Goal: Information Seeking & Learning: Learn about a topic

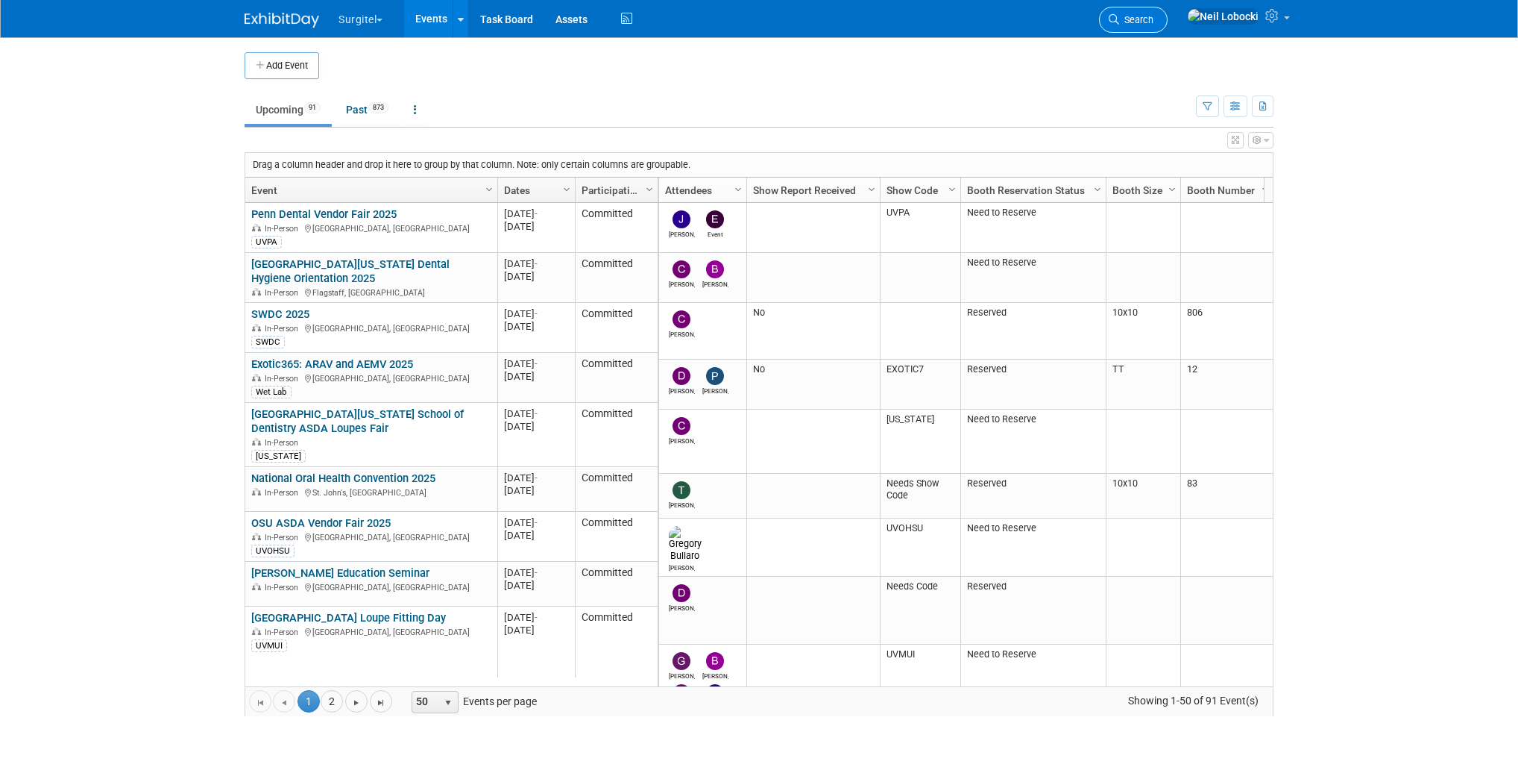
click at [1154, 21] on span "Search" at bounding box center [1136, 19] width 34 height 11
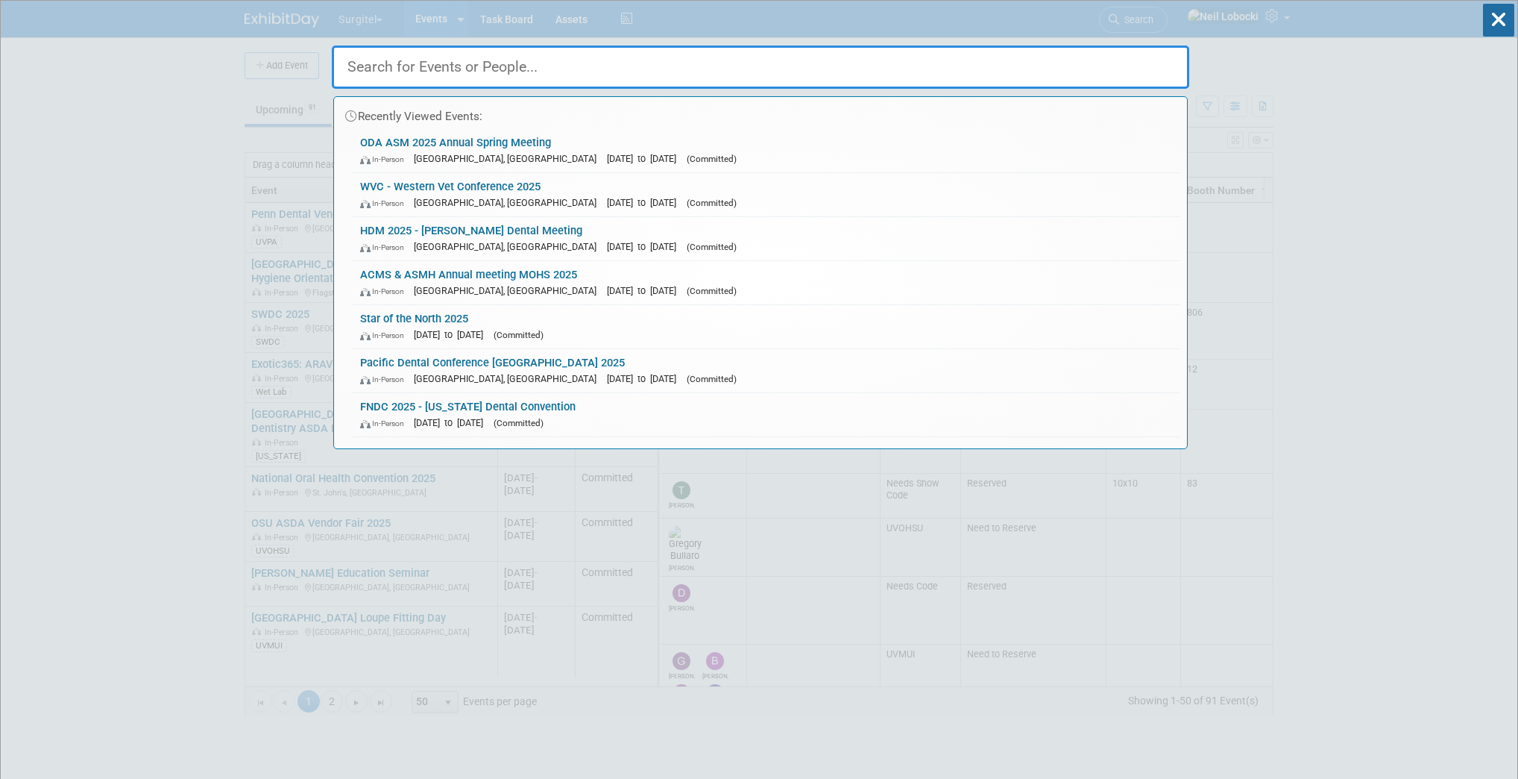
click at [823, 72] on input "text" at bounding box center [761, 66] width 858 height 43
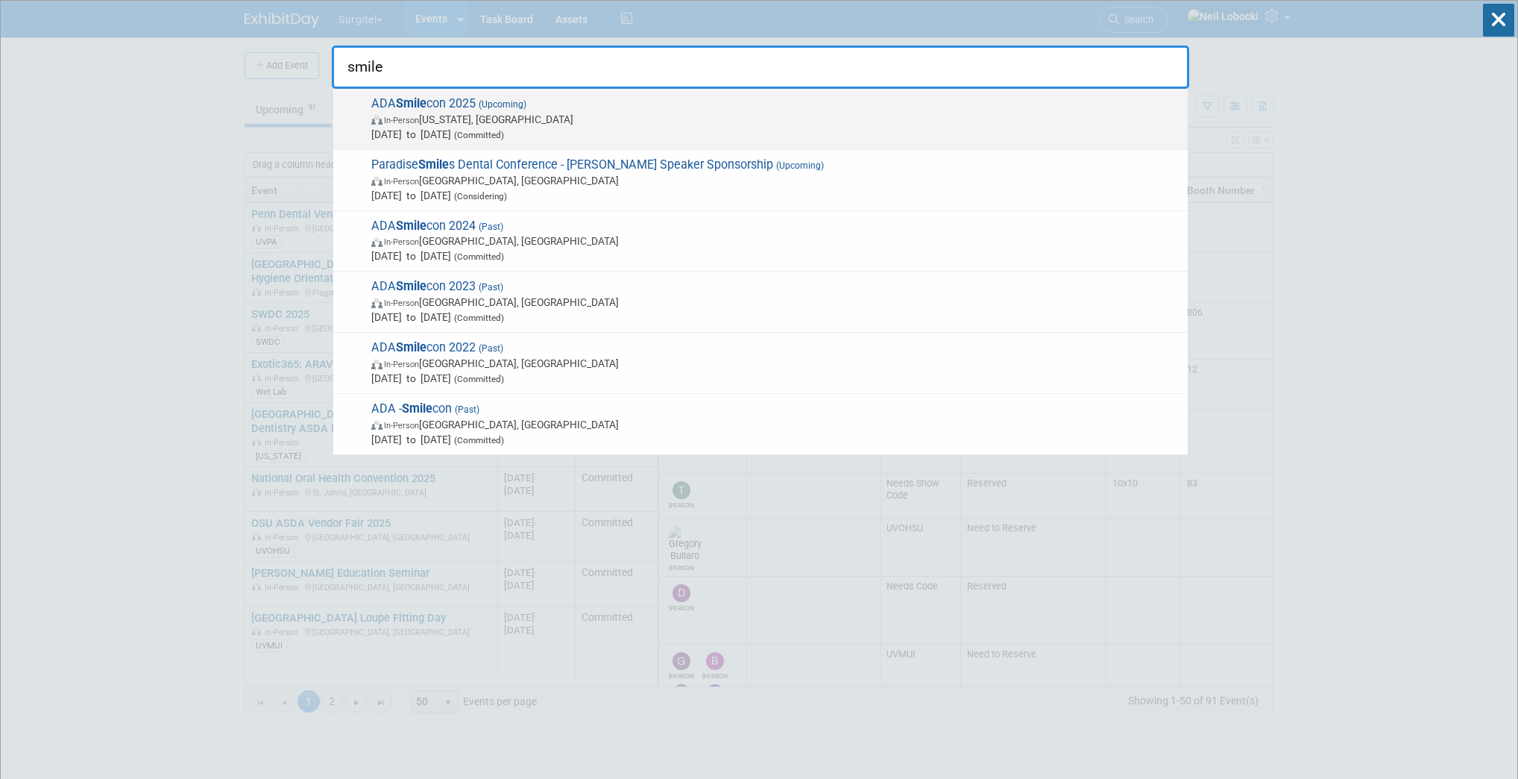
type input "smile"
click at [641, 124] on span "In-Person [US_STATE], [GEOGRAPHIC_DATA]" at bounding box center [775, 119] width 809 height 15
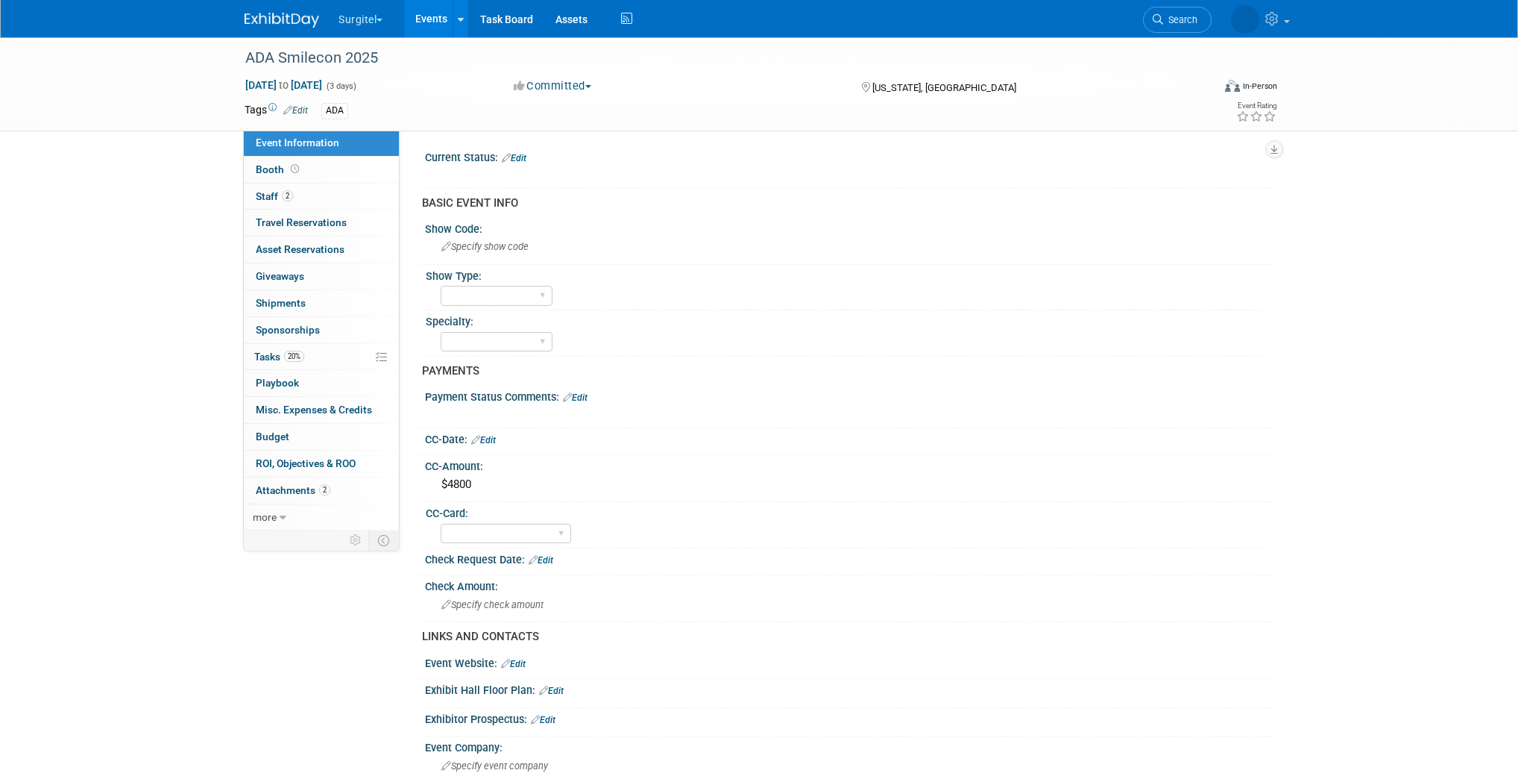
select select "No"
click at [301, 491] on span "Attachments 2" at bounding box center [293, 490] width 75 height 12
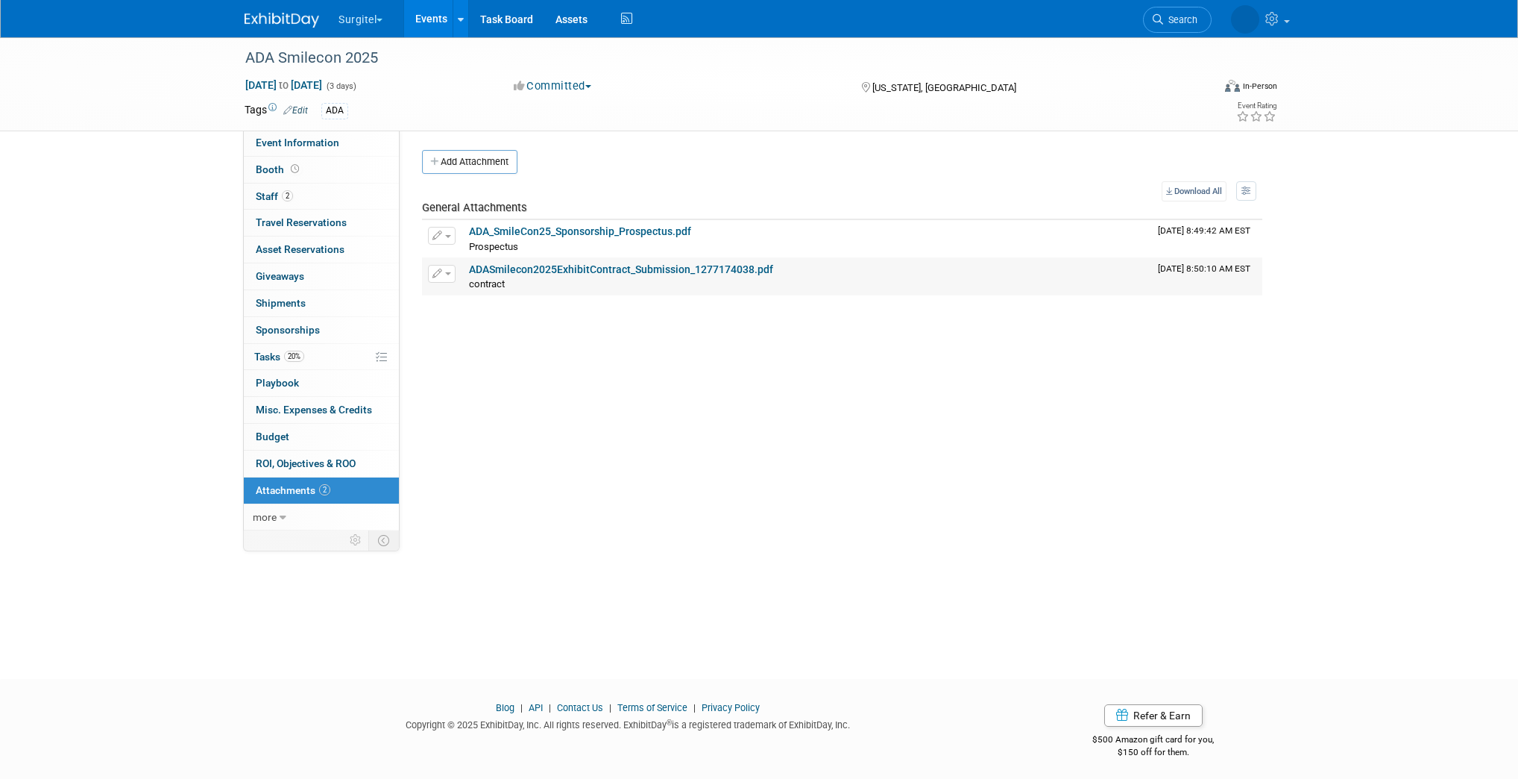
click at [572, 266] on link "ADASmilecon2025ExhibitContract_Submission_1277174038.pdf" at bounding box center [621, 269] width 304 height 12
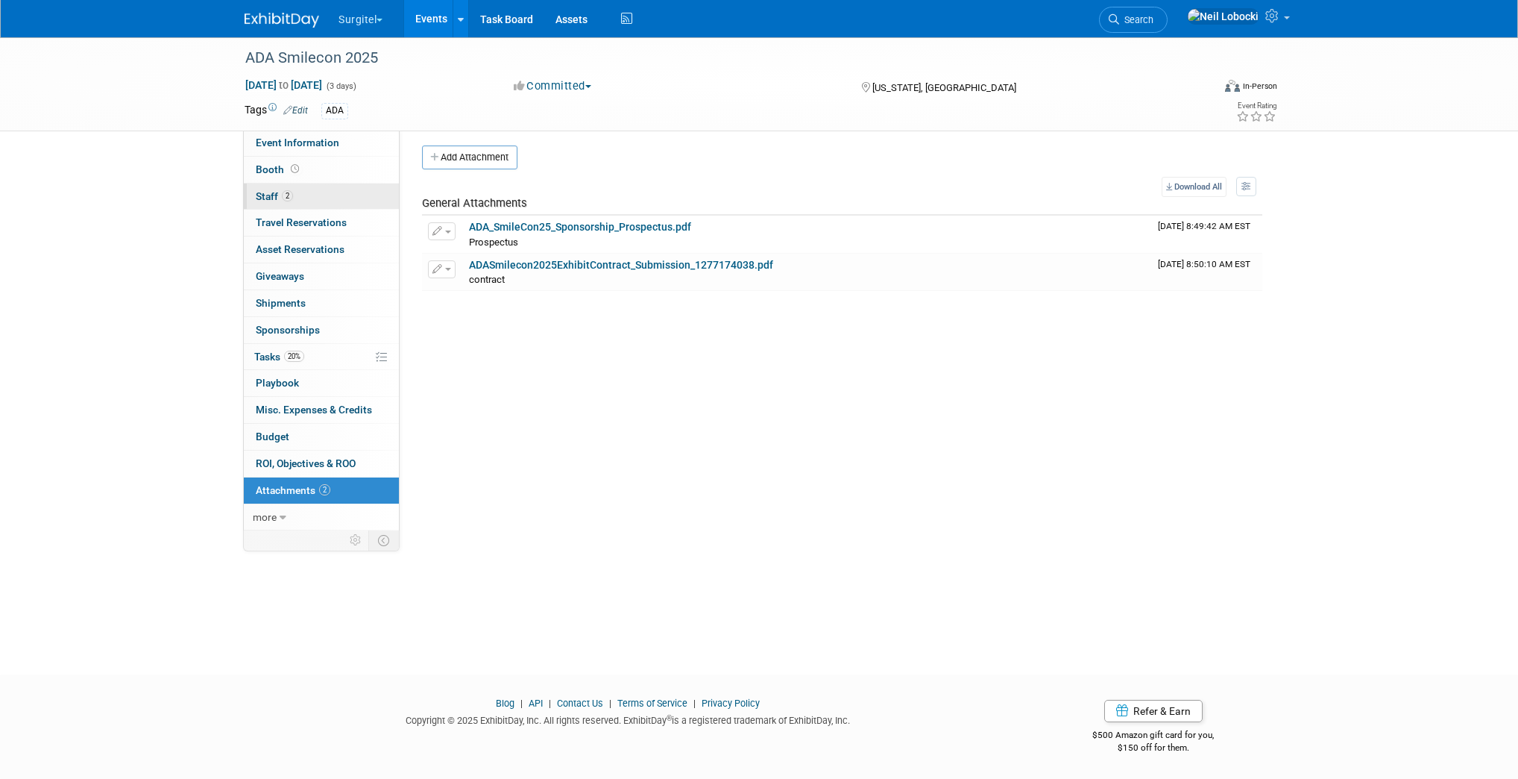
click at [327, 201] on link "2 Staff 2" at bounding box center [321, 196] width 155 height 26
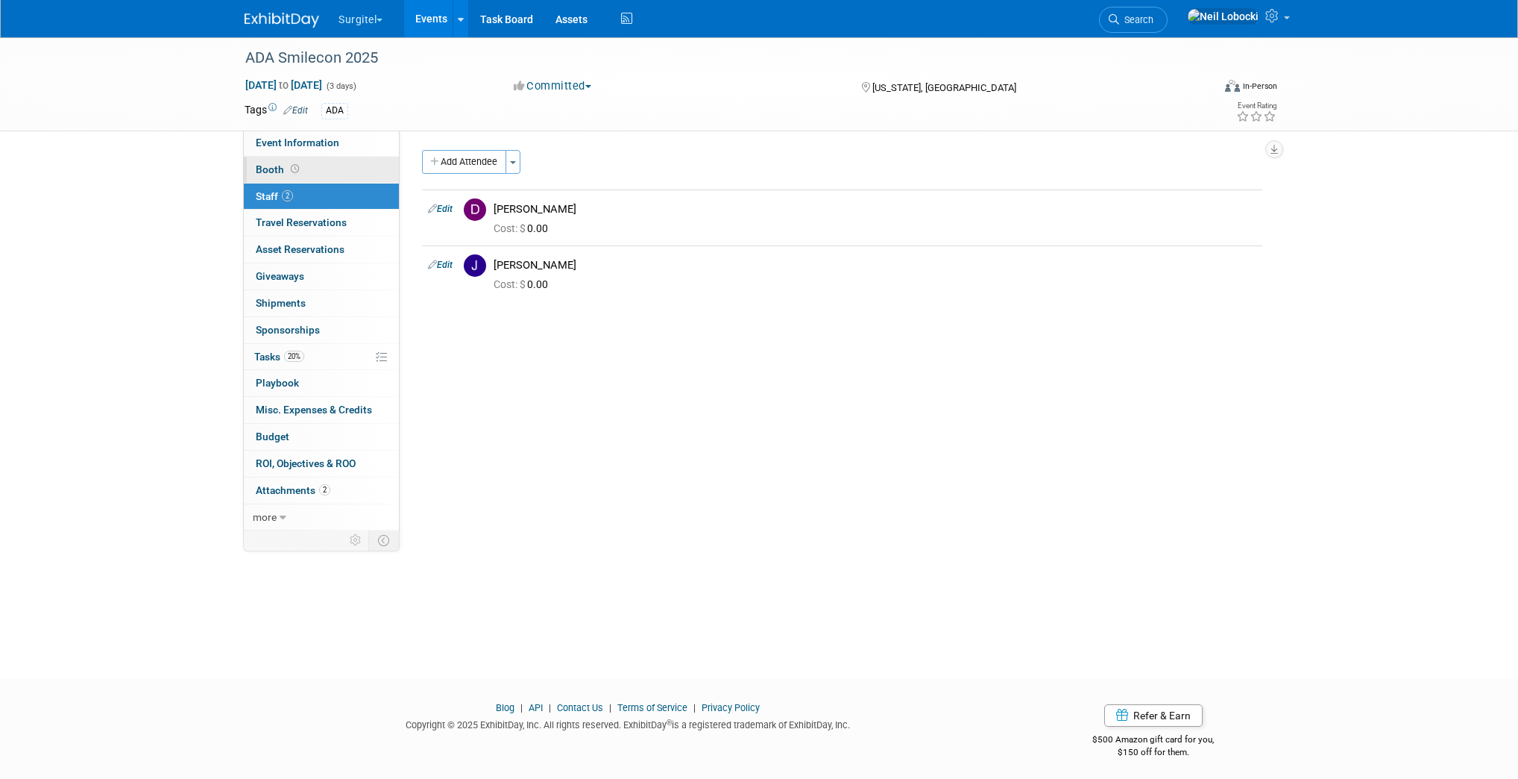
click at [312, 164] on link "Booth" at bounding box center [321, 170] width 155 height 26
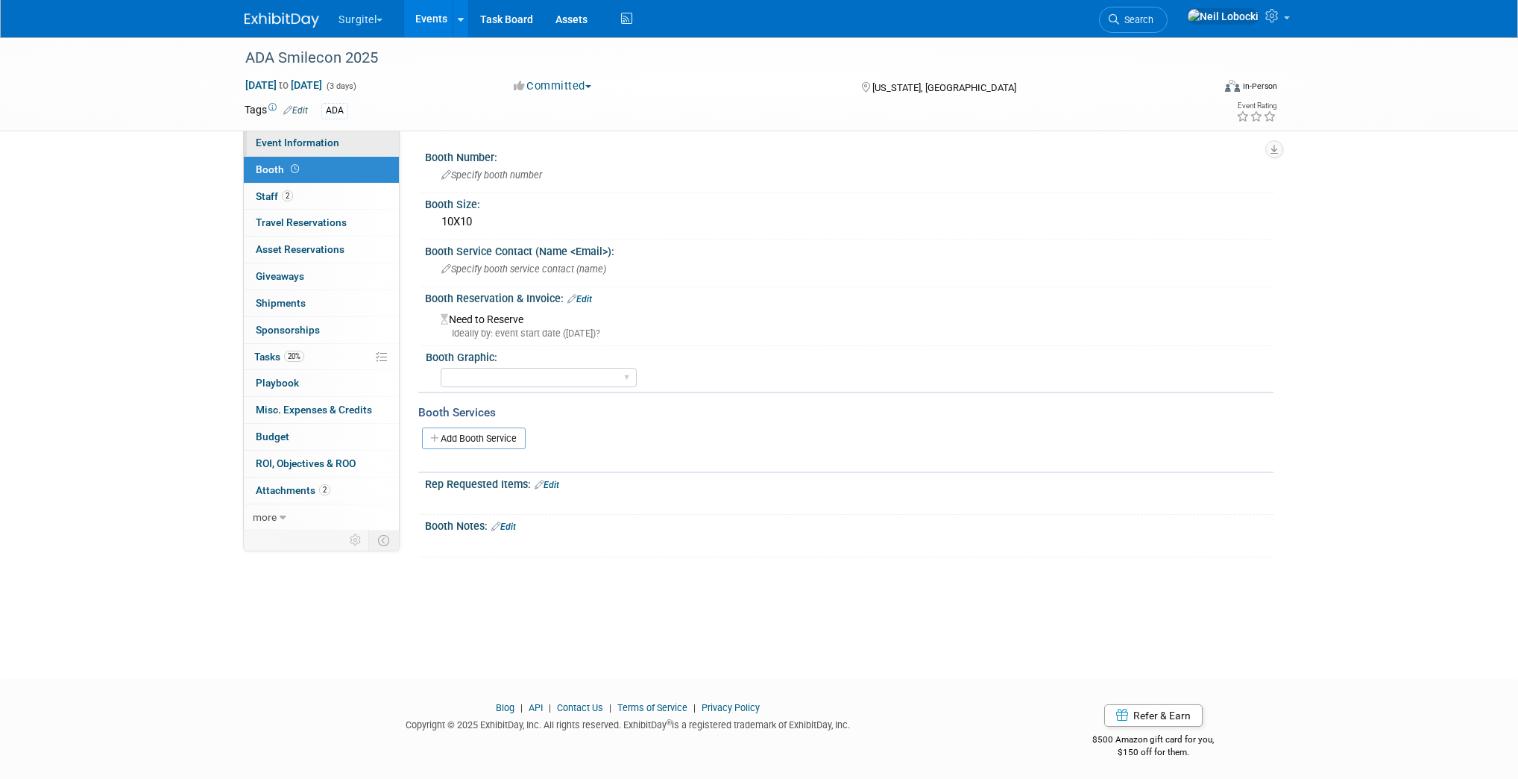
click at [274, 143] on span "Event Information" at bounding box center [298, 142] width 84 height 12
select select "No"
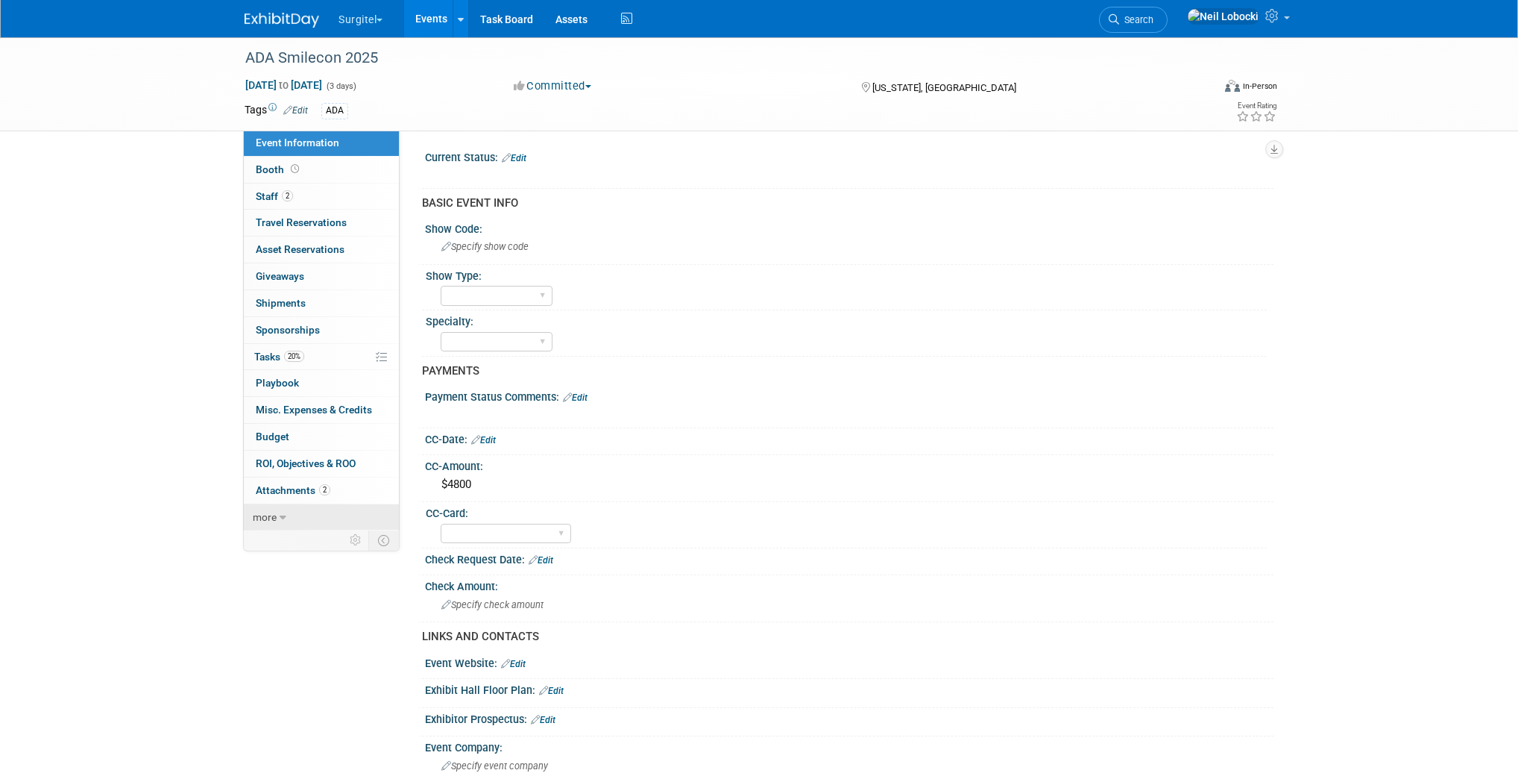
click at [271, 518] on span "more" at bounding box center [265, 517] width 24 height 12
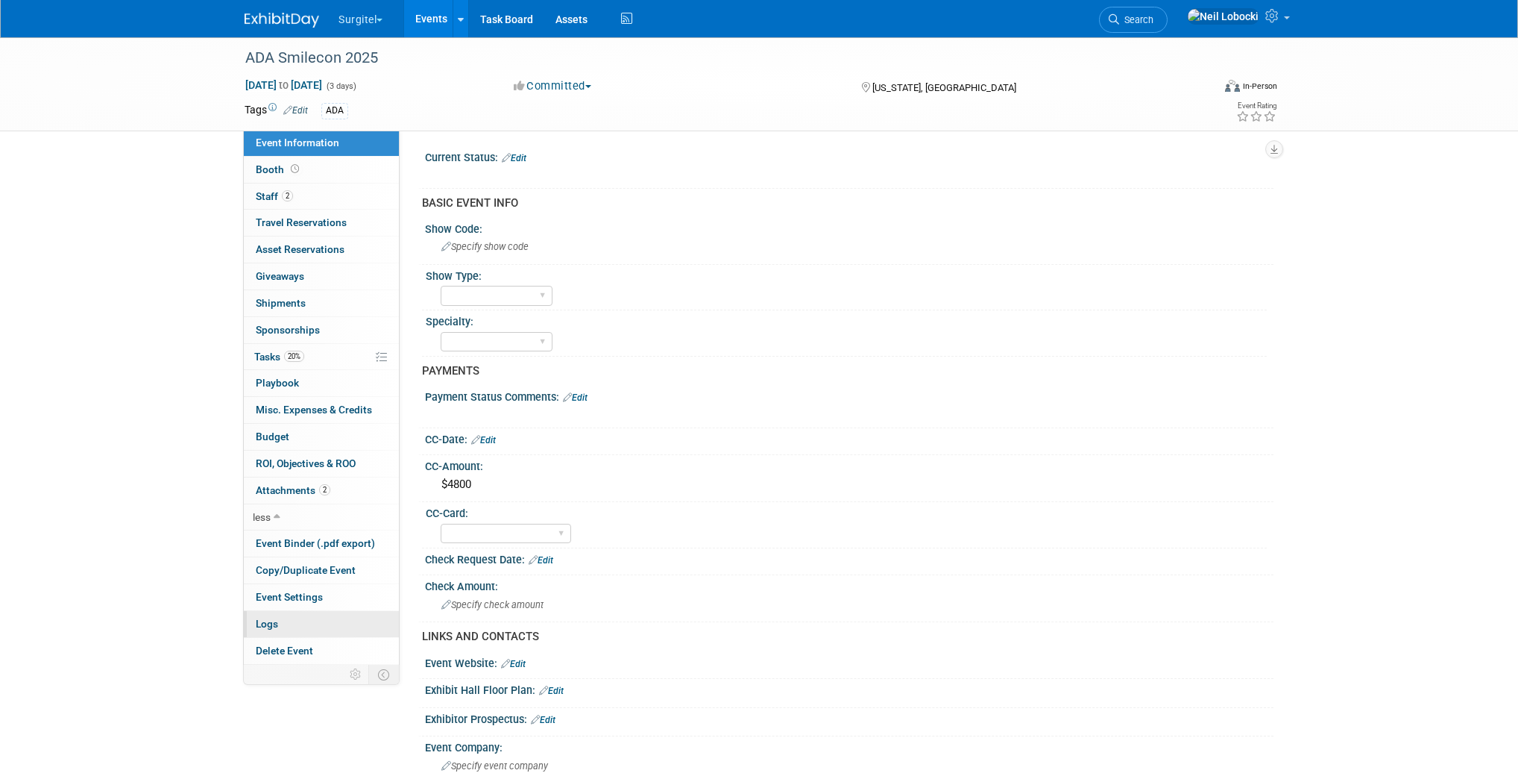
click at [293, 620] on link "Logs" at bounding box center [321, 624] width 155 height 26
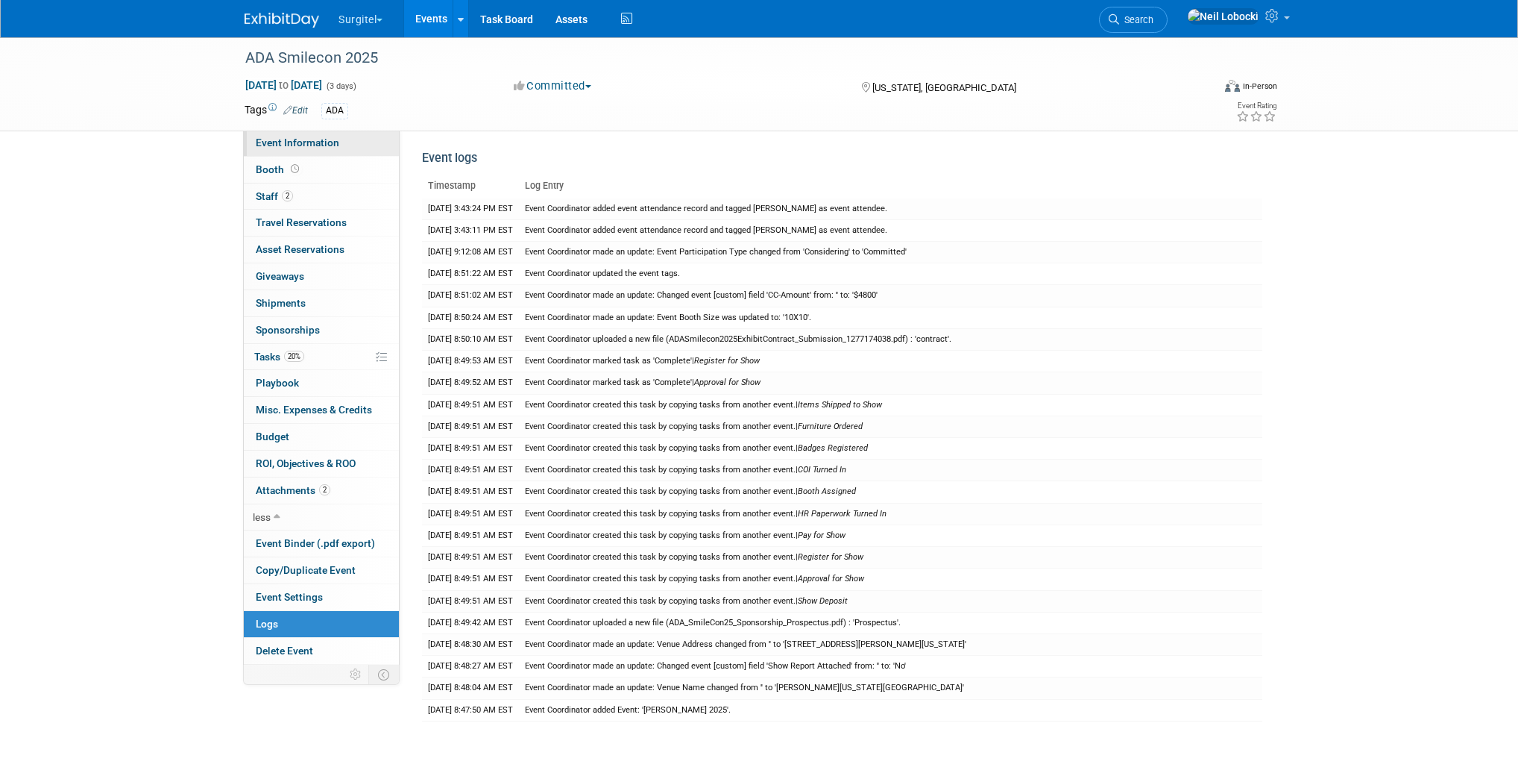
click at [319, 145] on span "Event Information" at bounding box center [298, 142] width 84 height 12
select select "No"
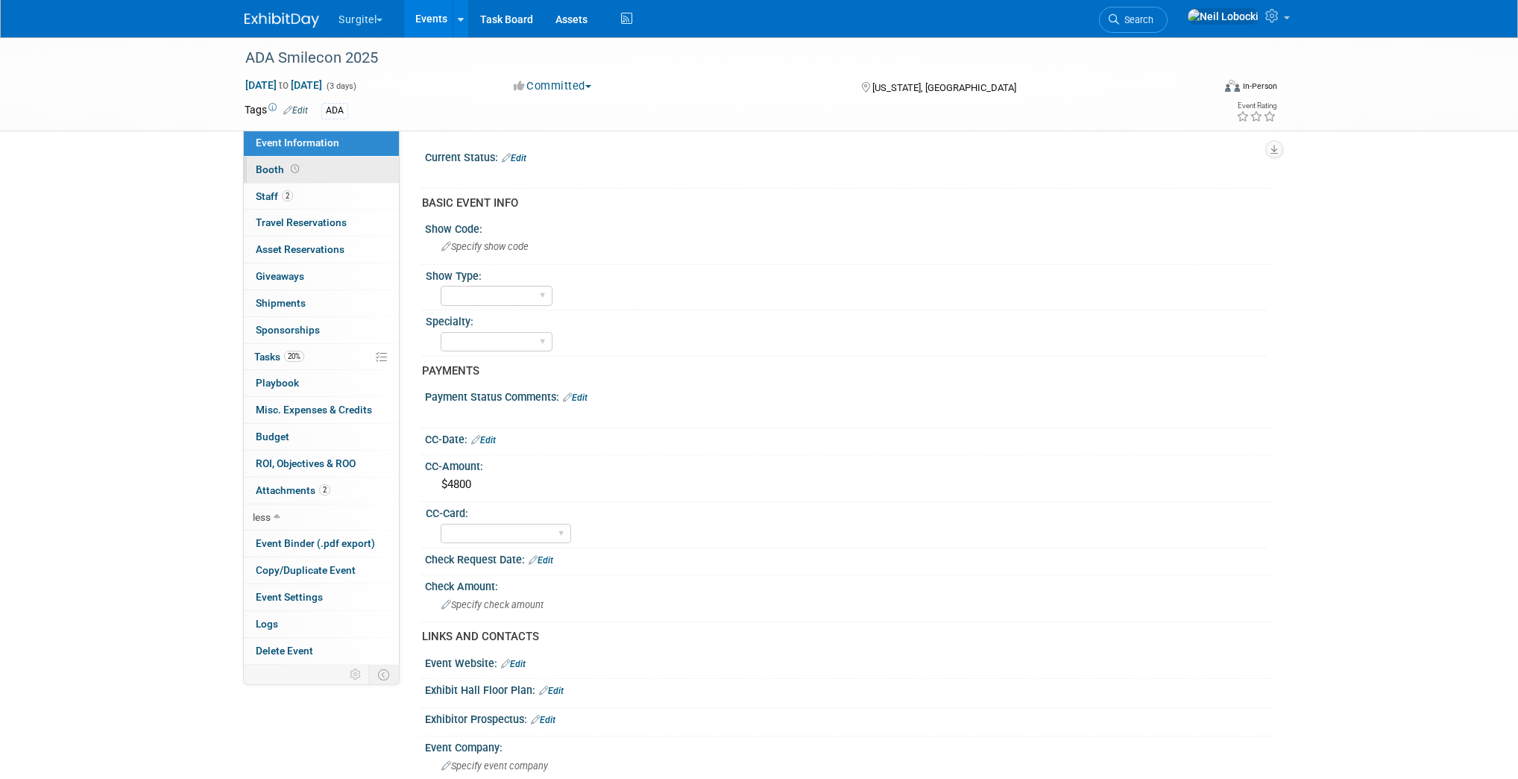
click at [325, 174] on link "Booth" at bounding box center [321, 170] width 155 height 26
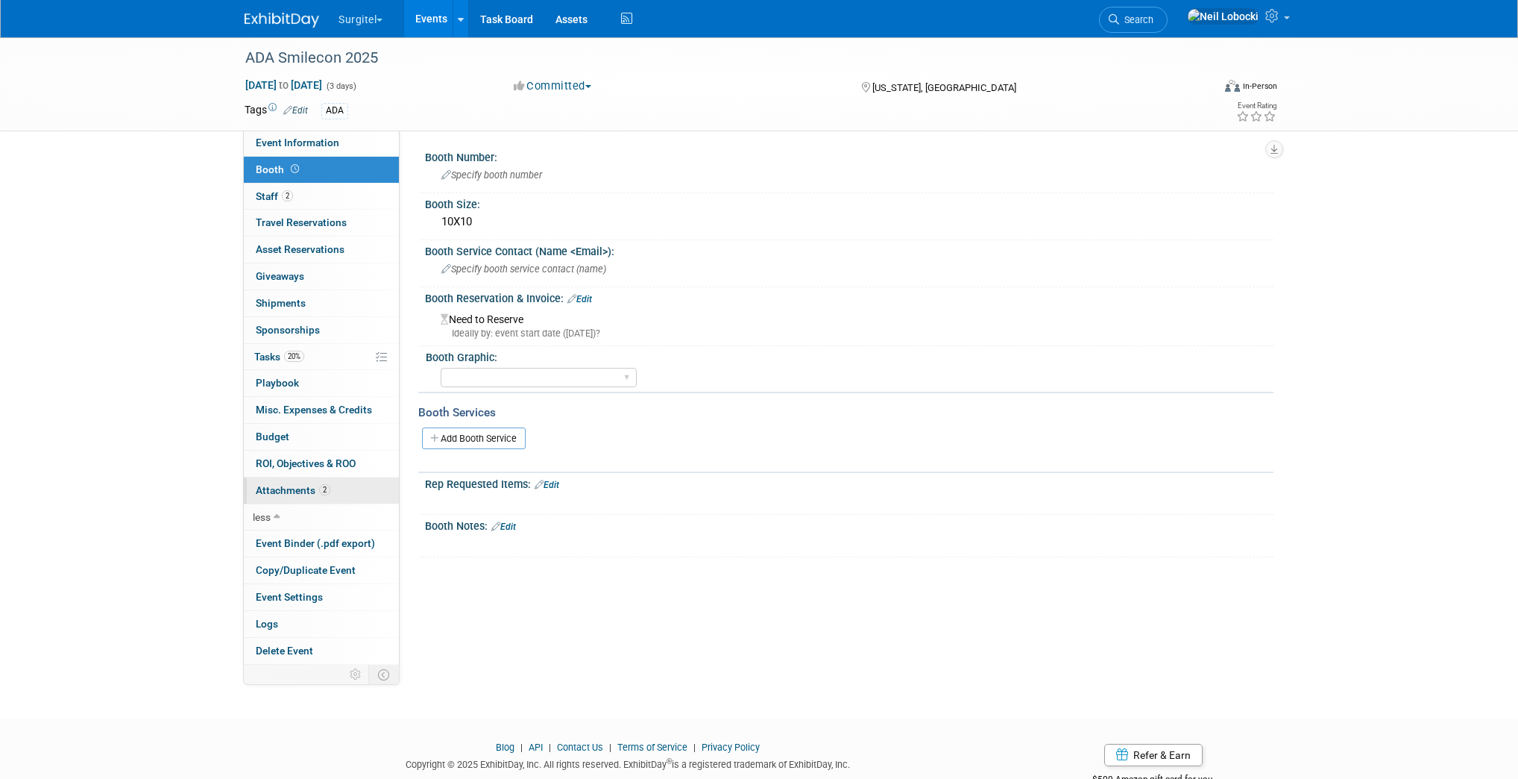
click at [283, 485] on span "Attachments 2" at bounding box center [293, 490] width 75 height 12
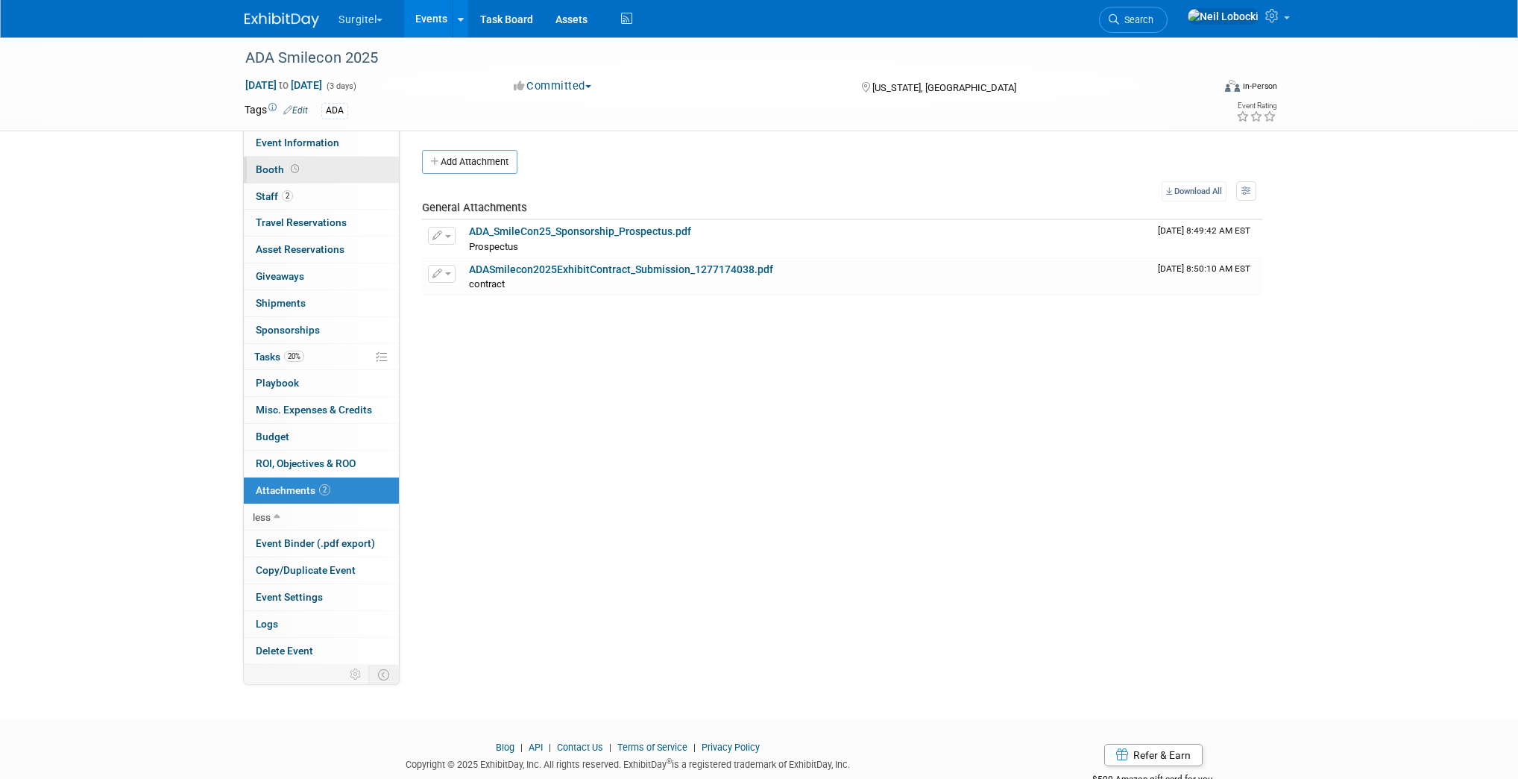
click at [284, 161] on link "Booth" at bounding box center [321, 170] width 155 height 26
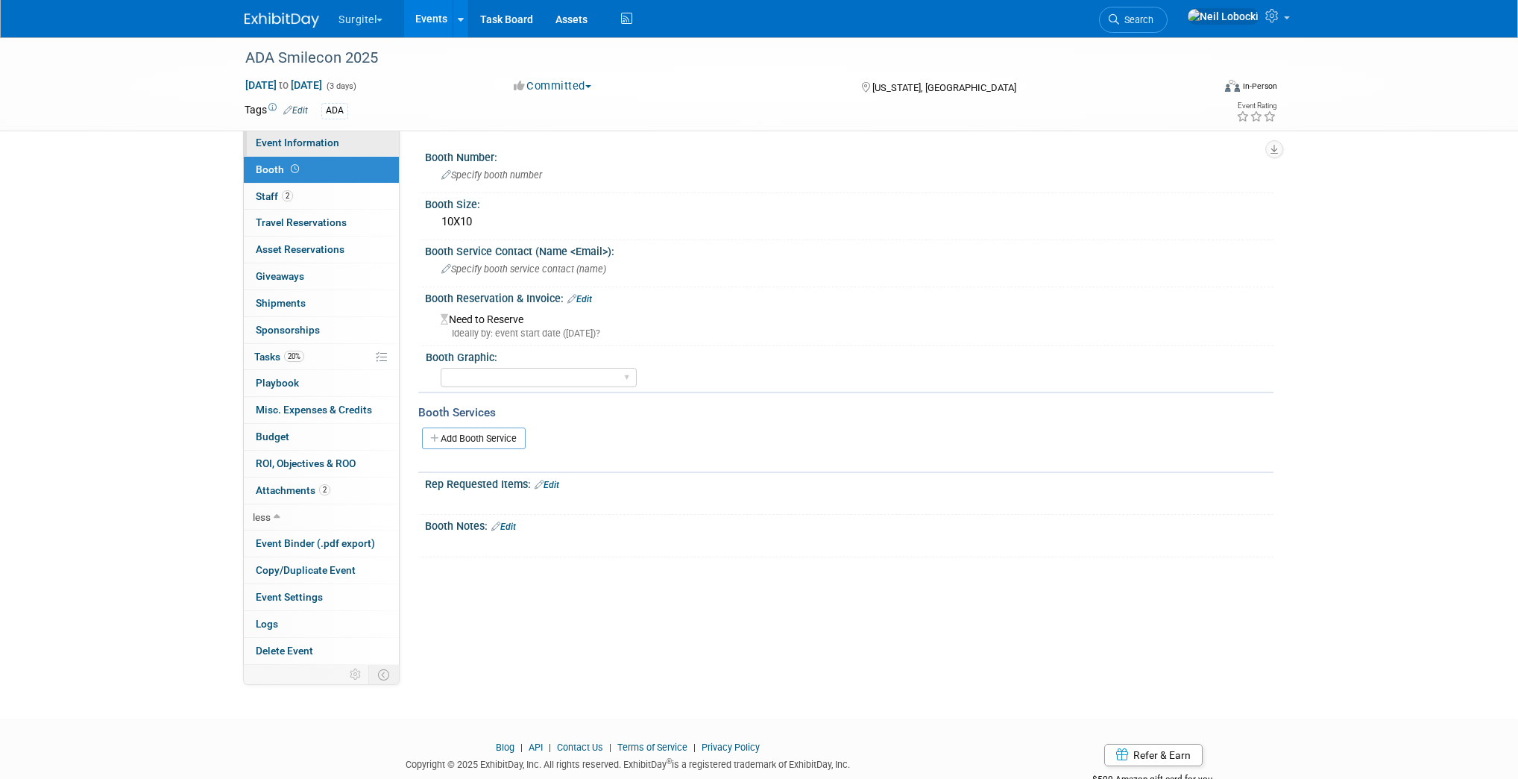
click at [310, 148] on span "Event Information" at bounding box center [298, 142] width 84 height 12
select select "No"
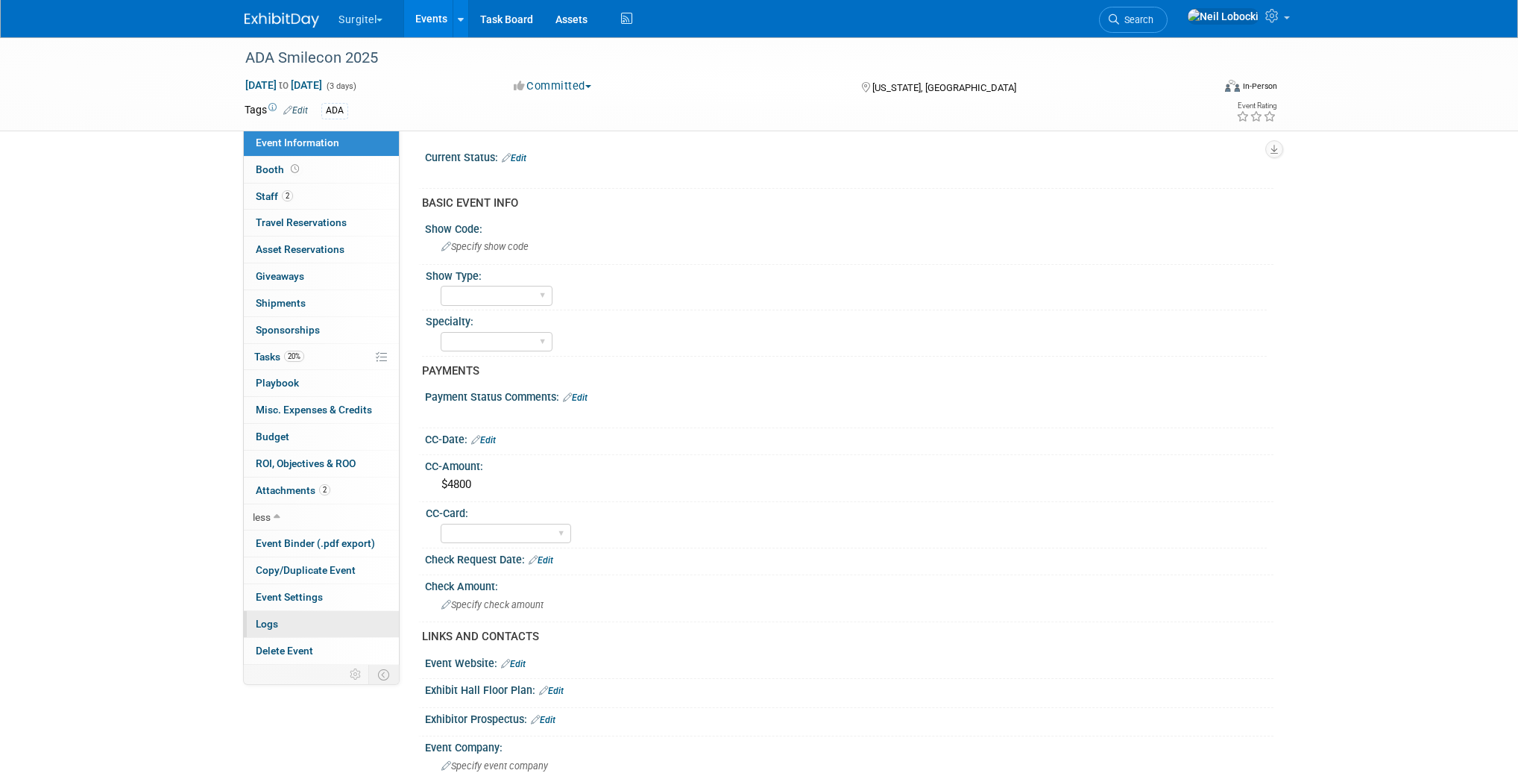
click at [290, 615] on link "Logs" at bounding box center [321, 624] width 155 height 26
